Goal: Task Accomplishment & Management: Use online tool/utility

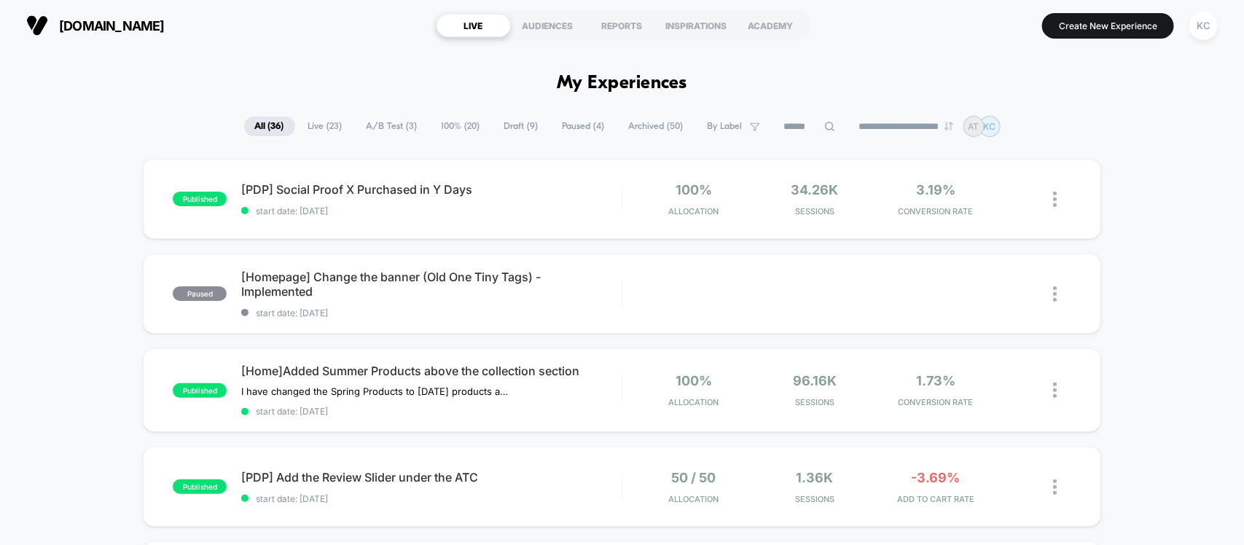
click at [431, 120] on span "100% ( 20 )" at bounding box center [461, 127] width 60 height 20
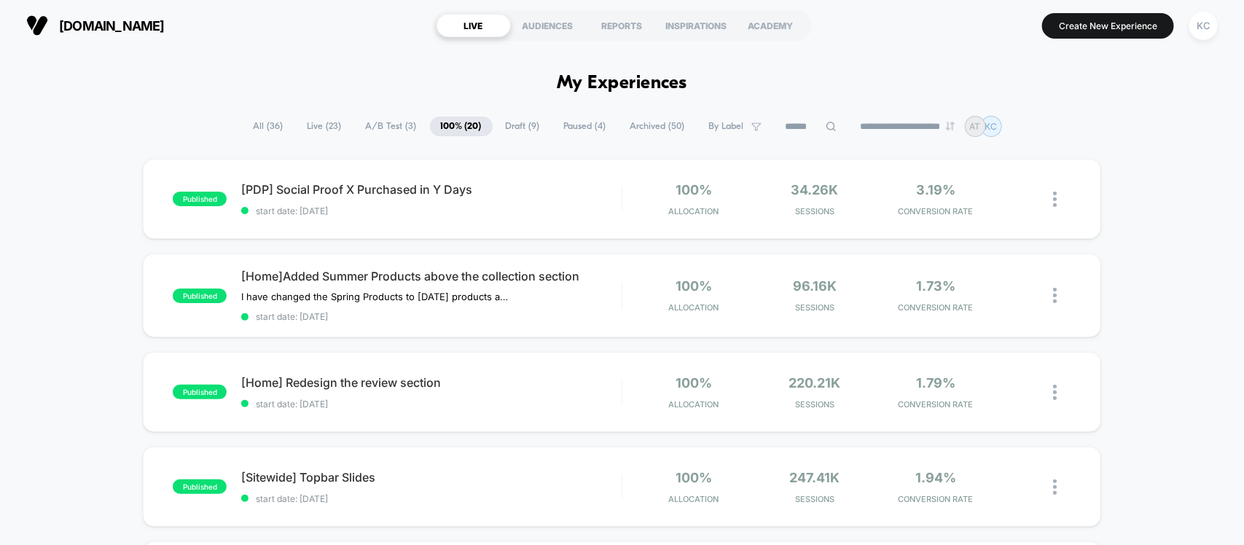
click at [777, 124] on input at bounding box center [811, 126] width 73 height 17
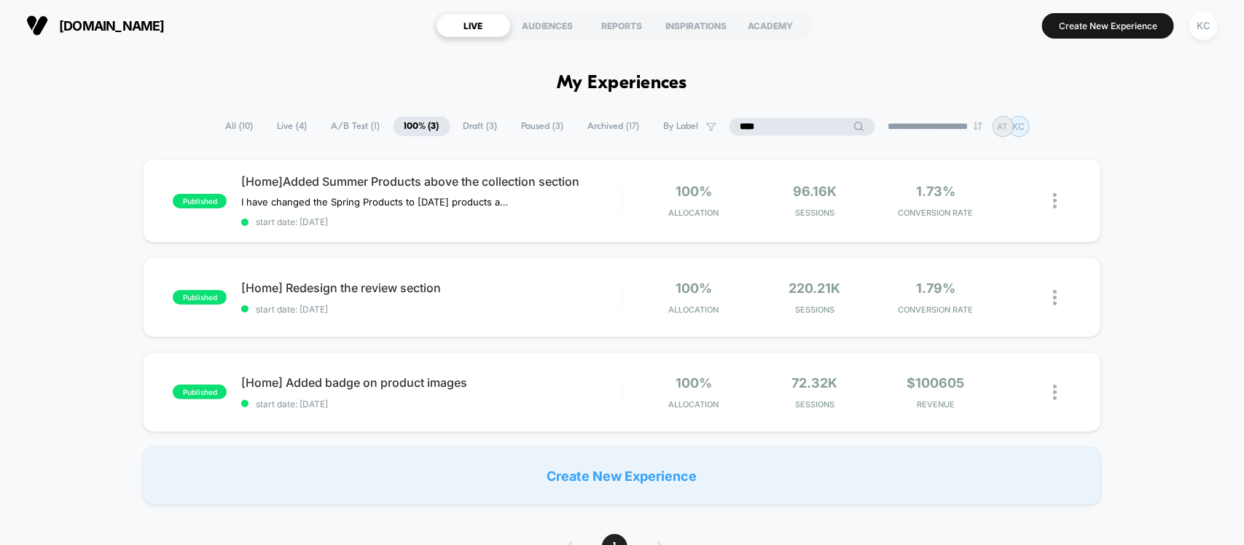
type input "****"
click at [557, 217] on span "start date: [DATE]" at bounding box center [431, 221] width 380 height 11
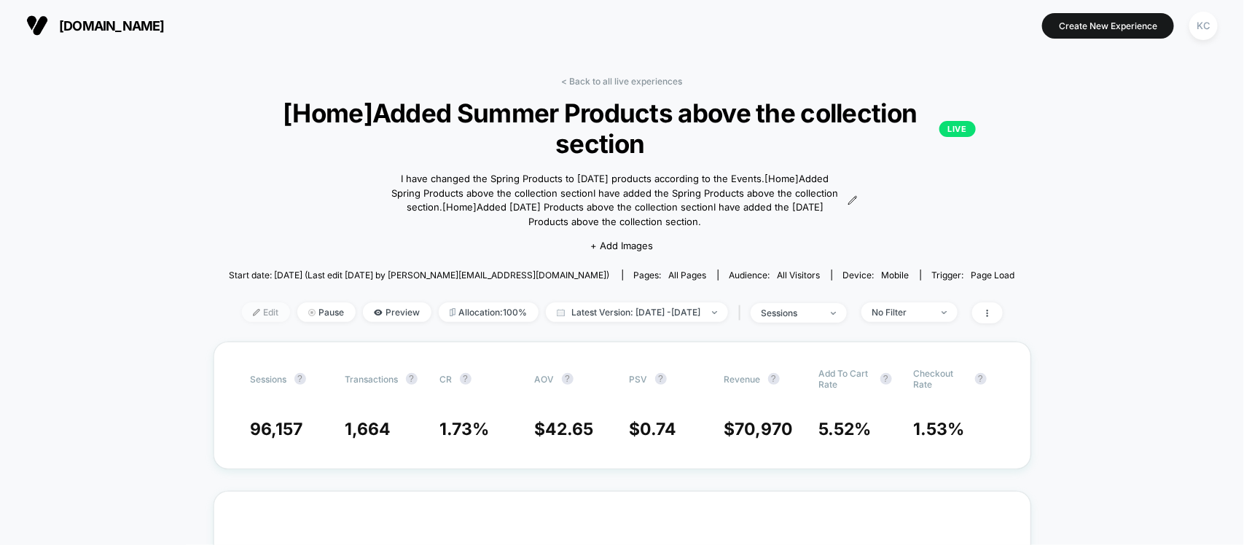
click at [242, 311] on span "Edit" at bounding box center [266, 312] width 48 height 20
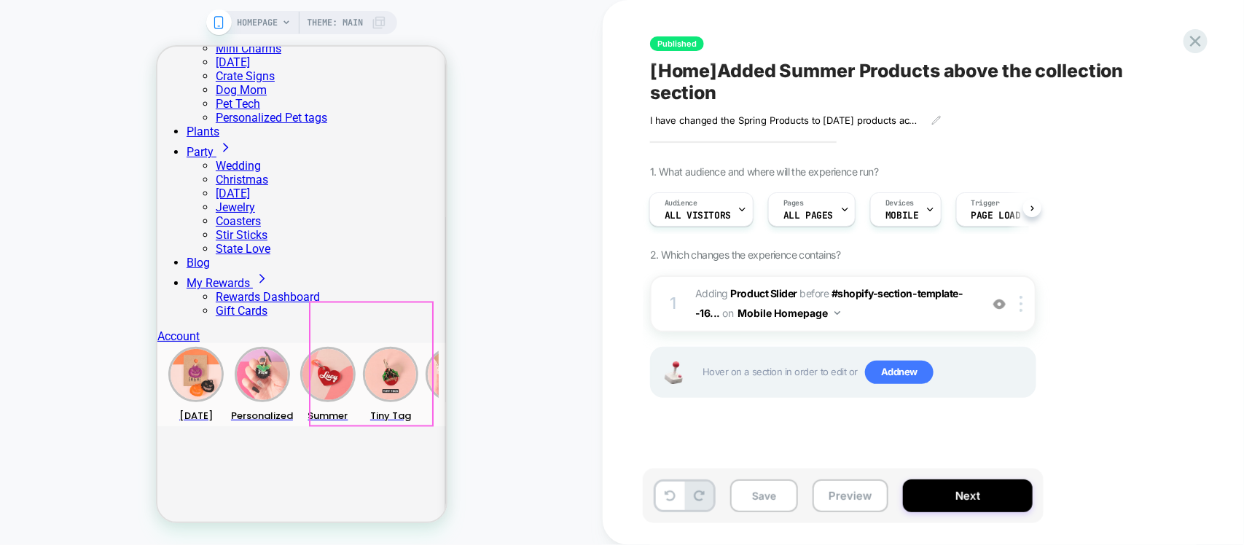
scroll to position [1366, 0]
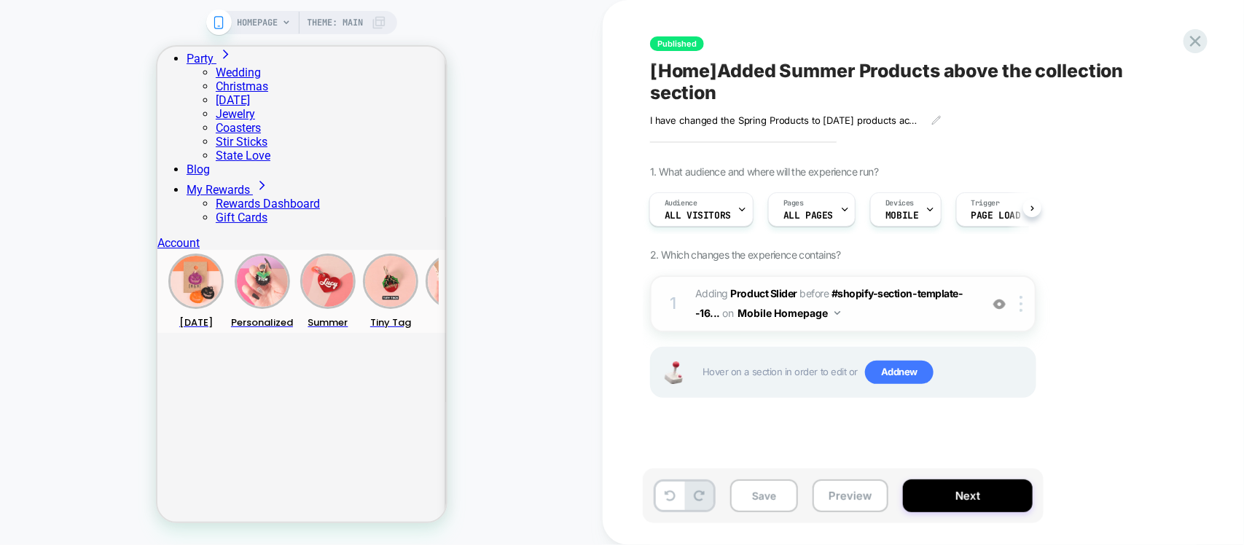
click at [1000, 310] on img at bounding box center [999, 304] width 12 height 12
click at [1002, 308] on img at bounding box center [999, 304] width 12 height 12
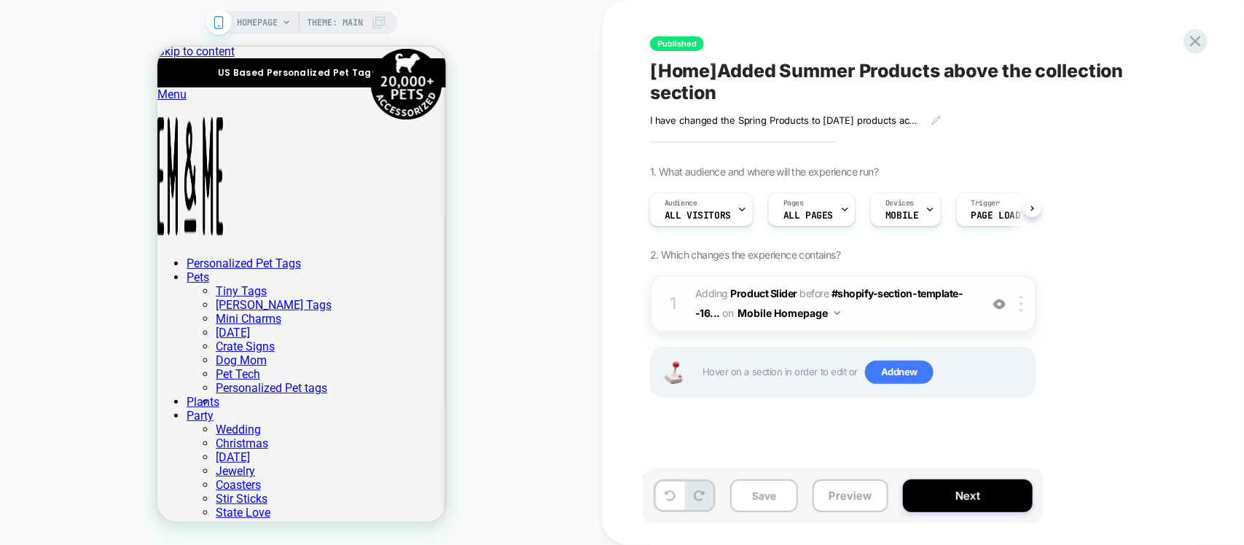
scroll to position [0, 0]
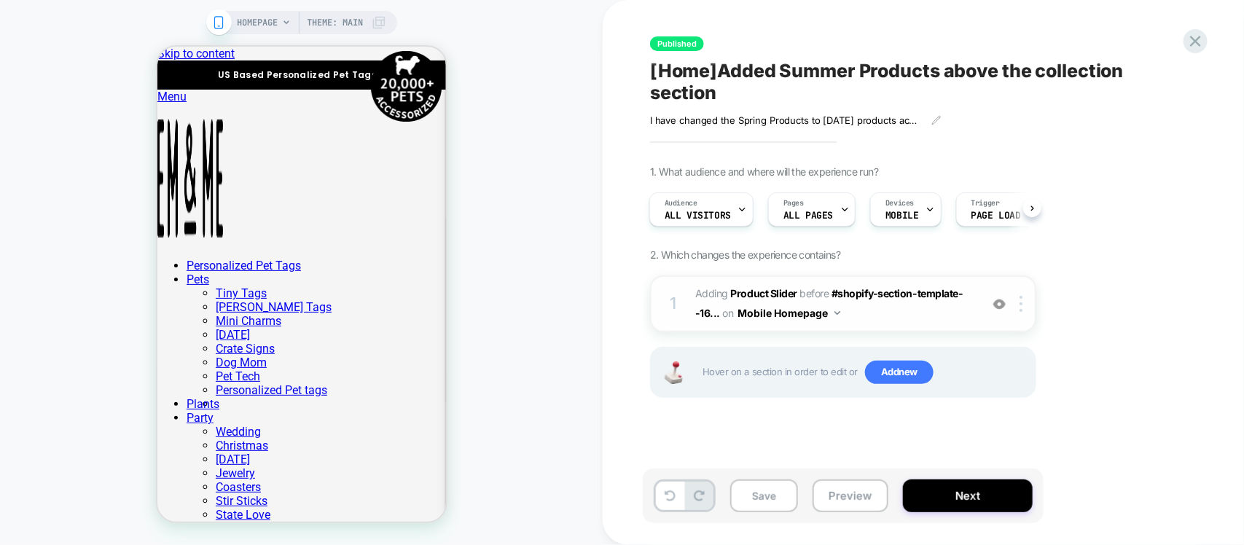
click at [917, 318] on span "#_loomi_addon_1727272720864_dup1730554529_dup1735562779 Adding Product Slider B…" at bounding box center [834, 303] width 278 height 39
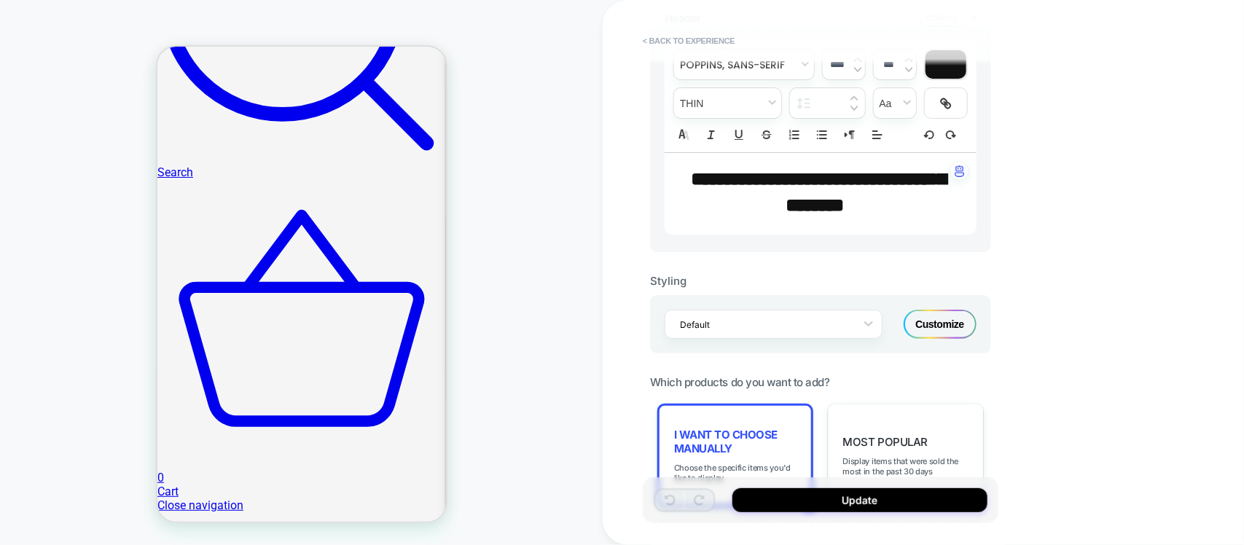
scroll to position [364, 0]
